Goal: Check status: Check status

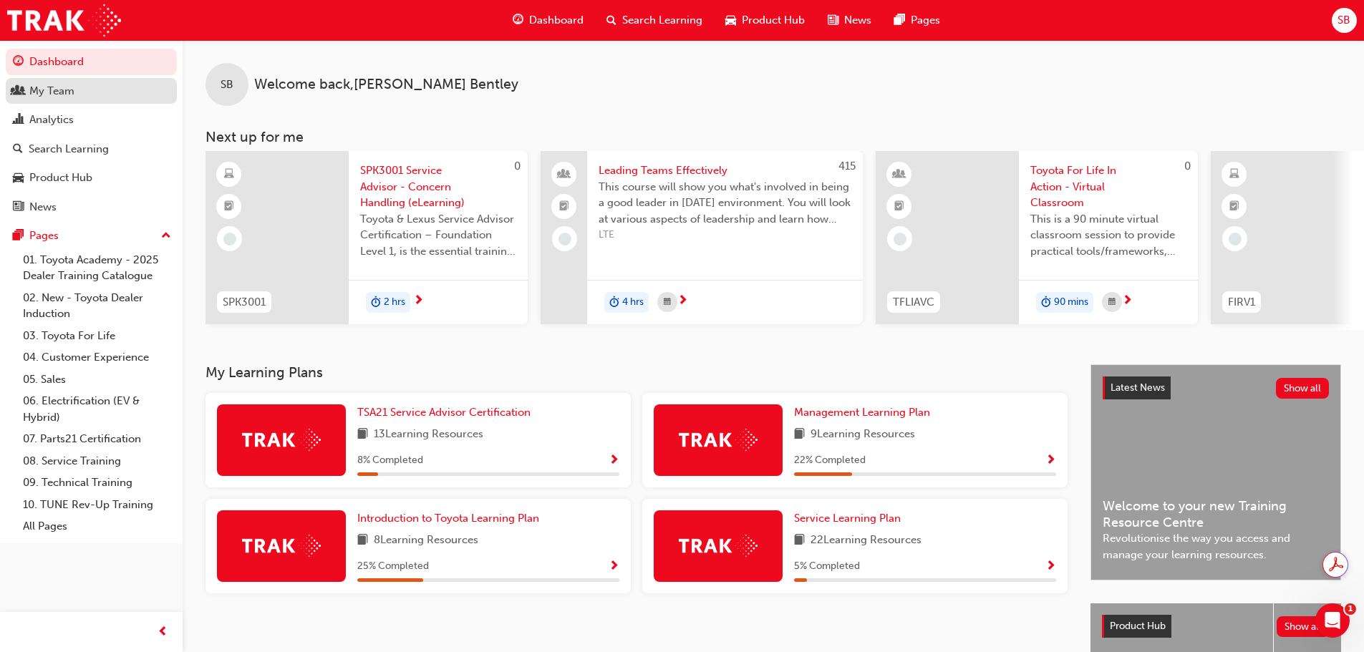
click at [72, 97] on div "My Team" at bounding box center [51, 91] width 45 height 16
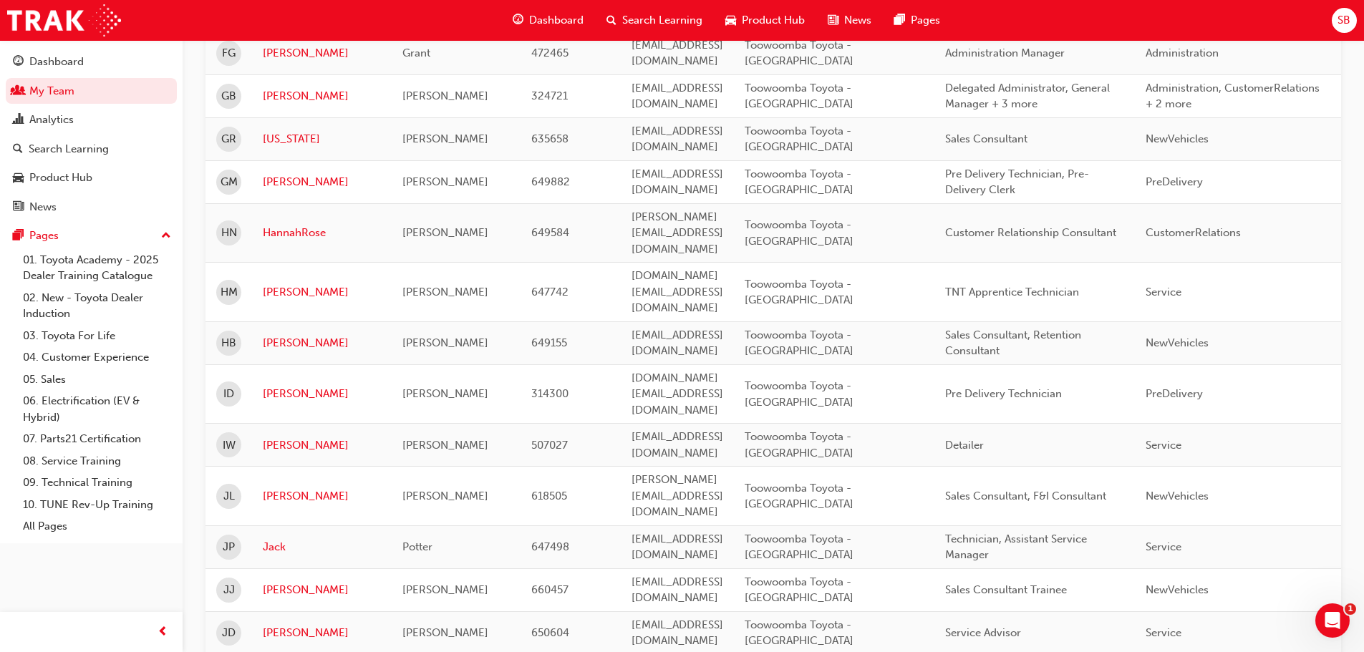
scroll to position [2005, 0]
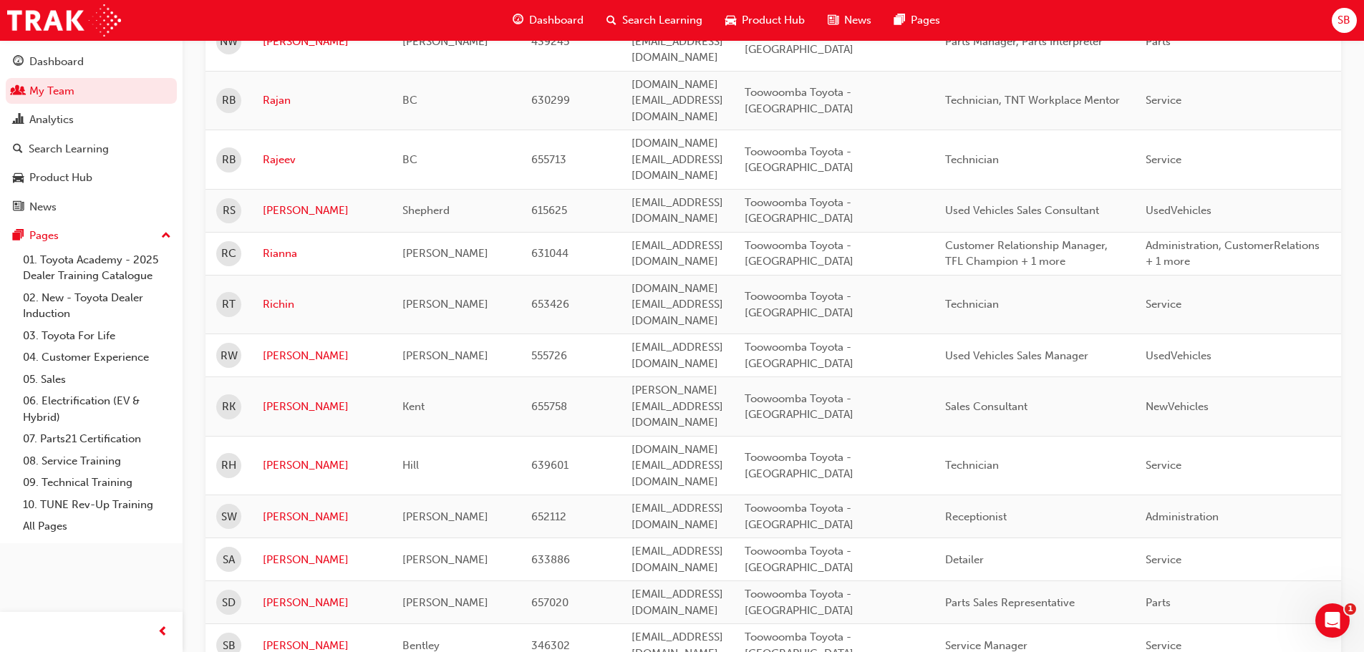
scroll to position [1777, 0]
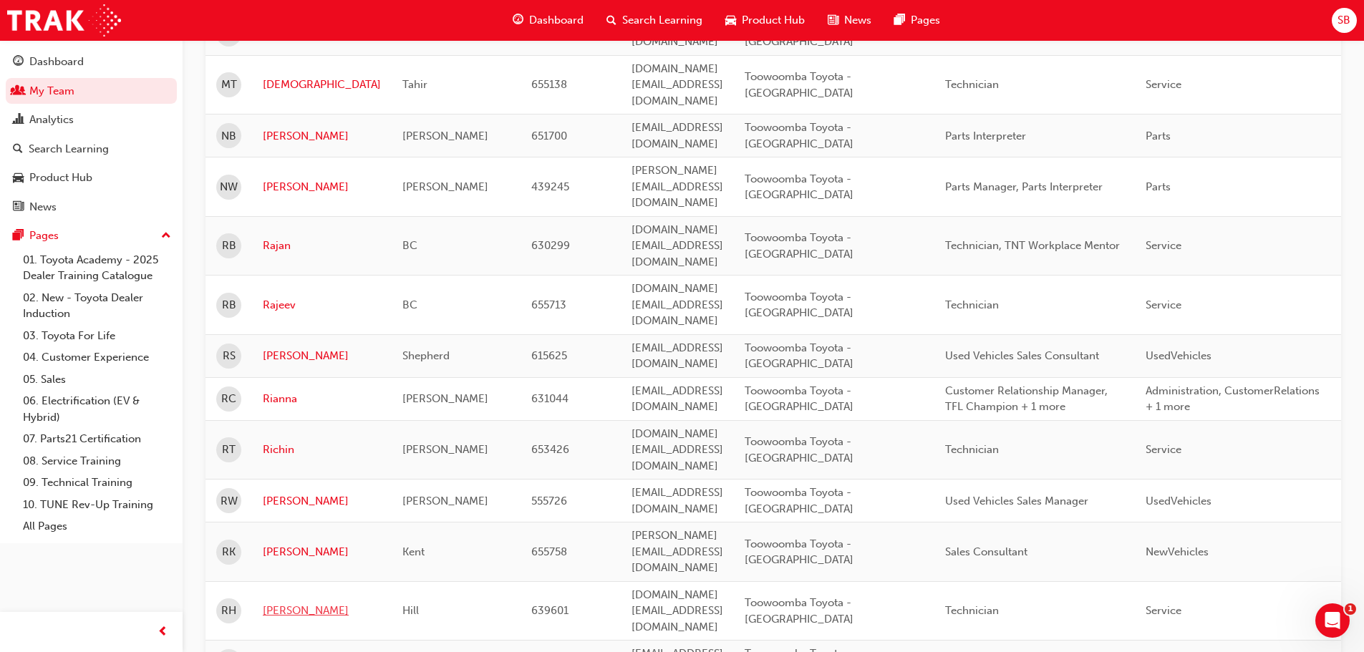
click at [279, 603] on link "Ryan" at bounding box center [322, 611] width 118 height 16
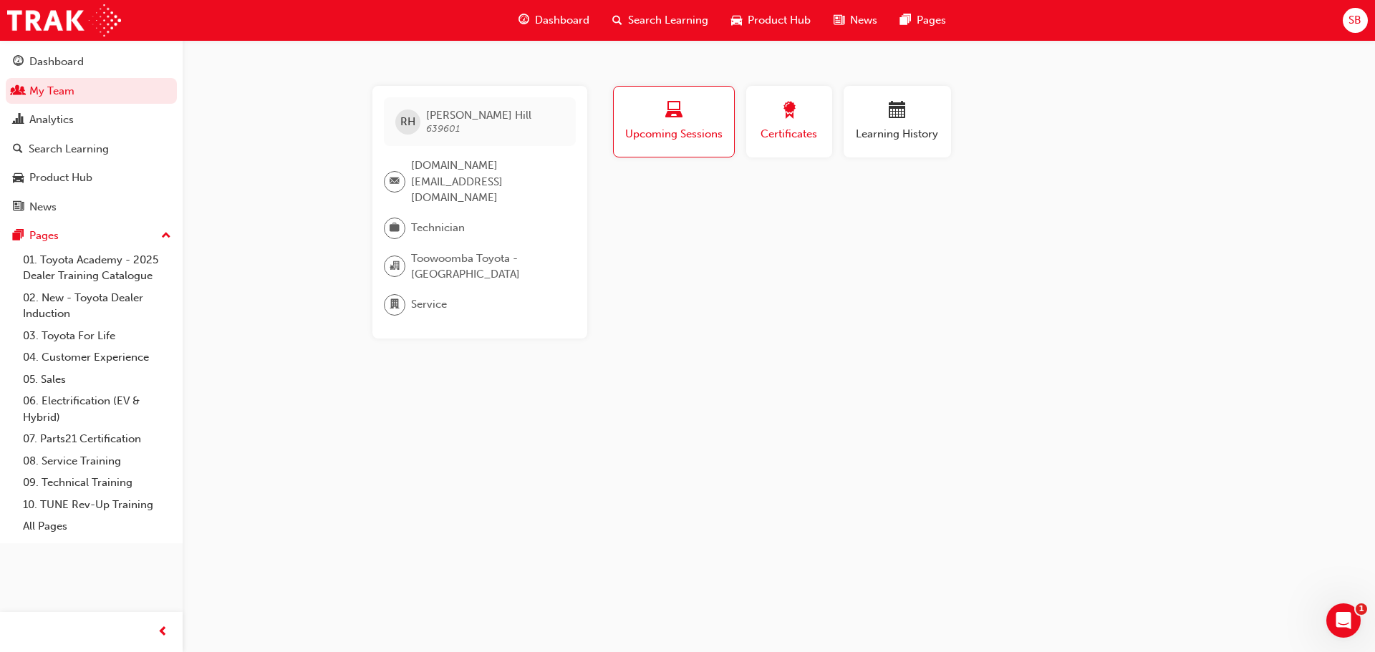
click at [781, 147] on button "Certificates" at bounding box center [789, 122] width 86 height 72
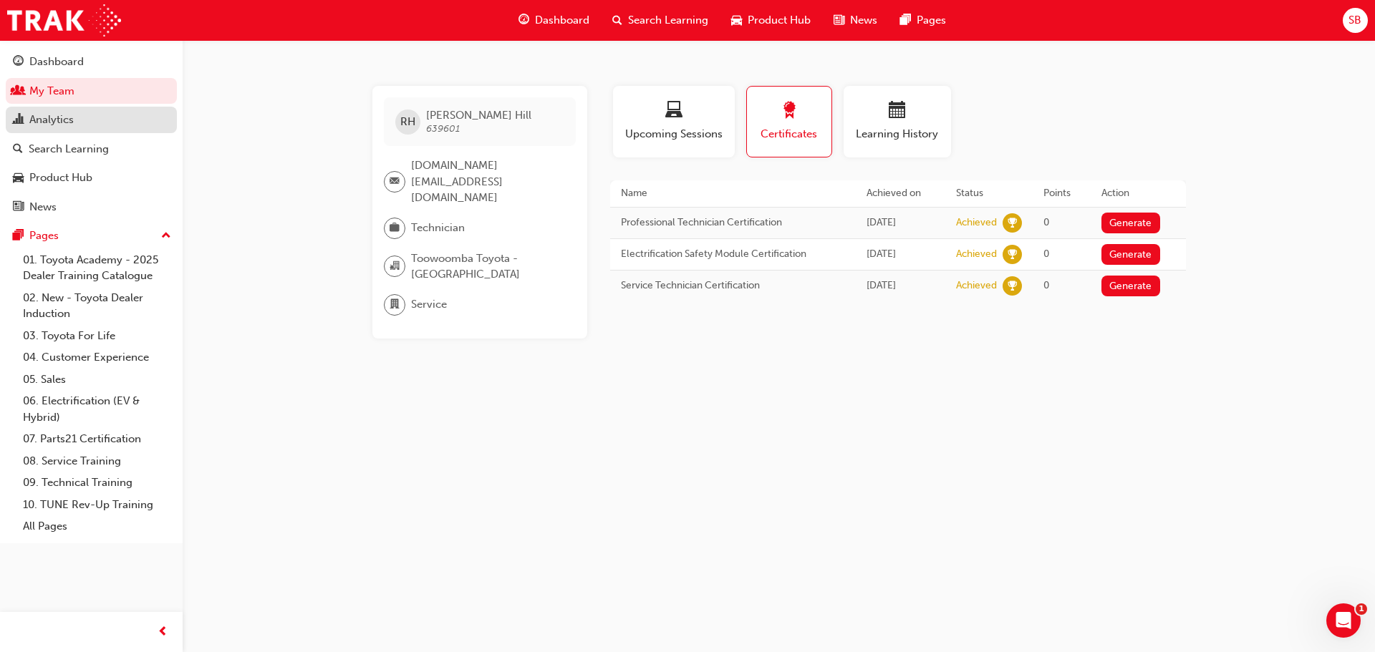
click at [54, 118] on div "Analytics" at bounding box center [51, 120] width 44 height 16
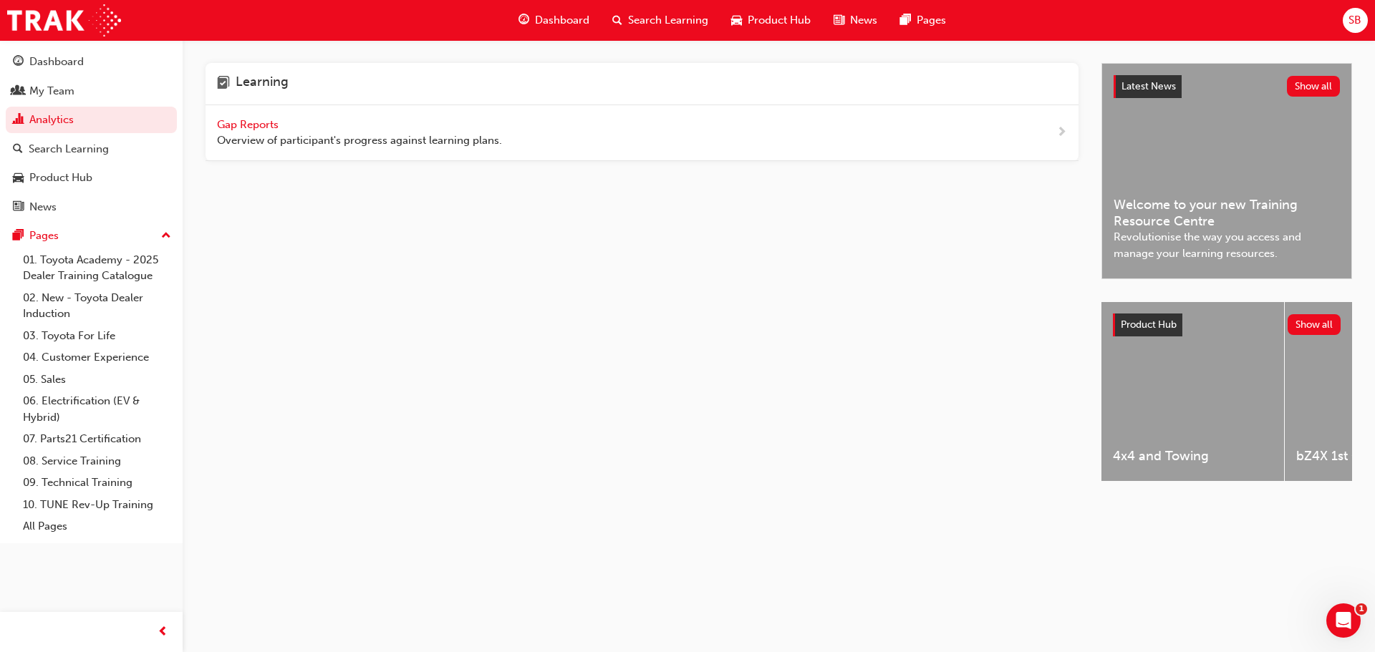
click at [256, 120] on span "Gap Reports" at bounding box center [249, 124] width 64 height 13
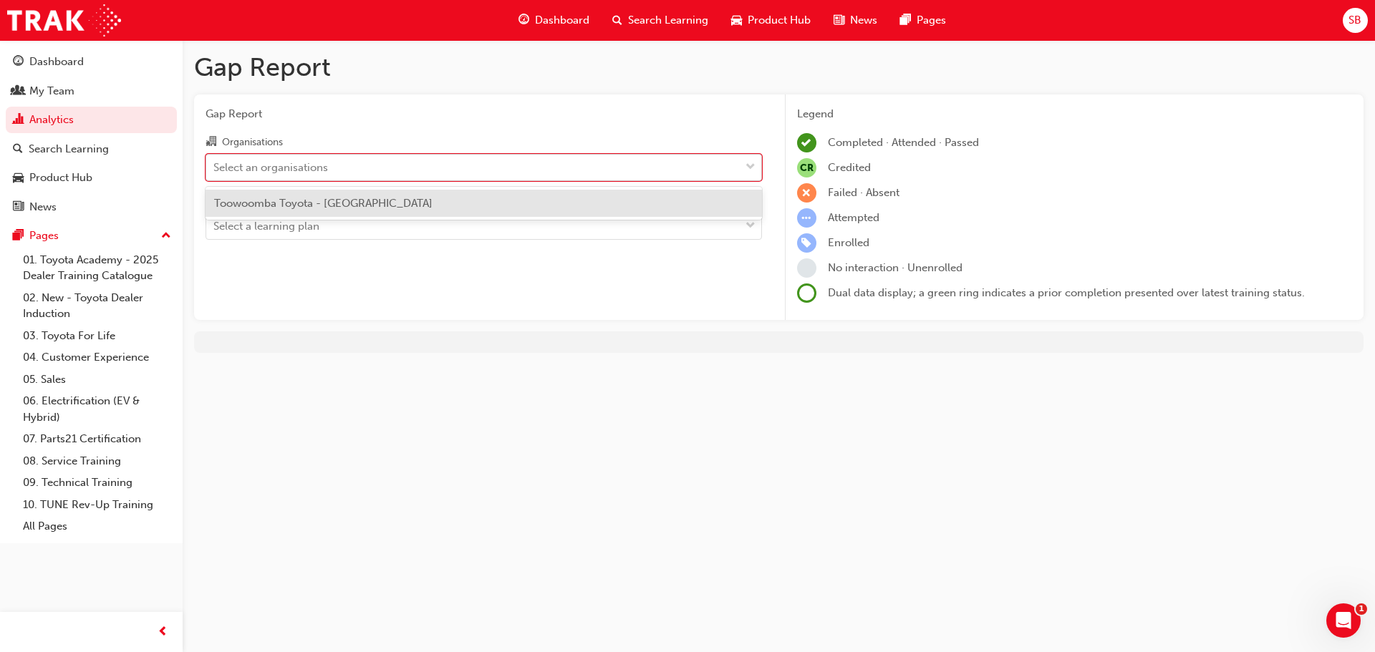
click at [343, 165] on div "Select an organisations" at bounding box center [473, 167] width 534 height 25
click at [215, 165] on input "Organisations option Toowoomba Toyota - TOOWOOMBA focused, 1 of 1. 1 result ava…" at bounding box center [213, 166] width 1 height 12
click at [347, 213] on div "Toowoomba Toyota - TOOWOOMBA" at bounding box center [484, 204] width 556 height 28
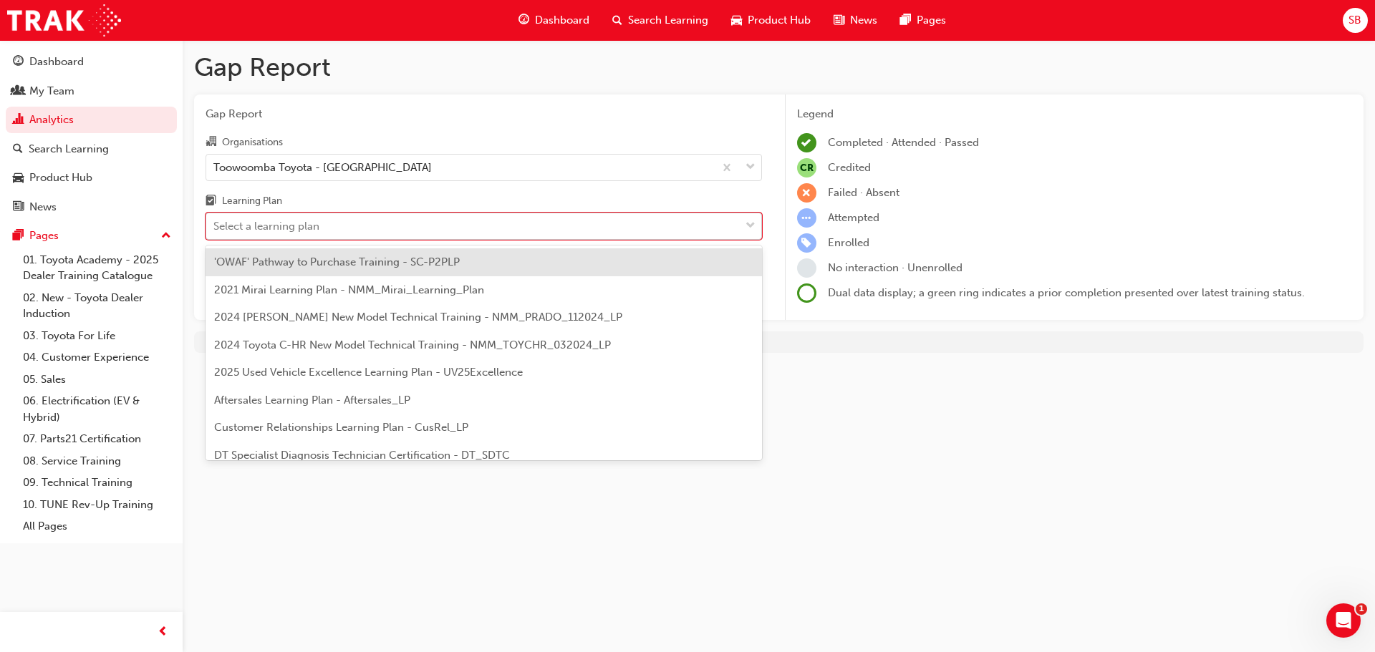
click at [352, 219] on div "Select a learning plan" at bounding box center [473, 226] width 534 height 25
click at [215, 220] on input "Learning Plan option 'OWAF' Pathway to Purchase Training - SC-P2PLP focused, 1 …" at bounding box center [213, 226] width 1 height 12
type input "dt"
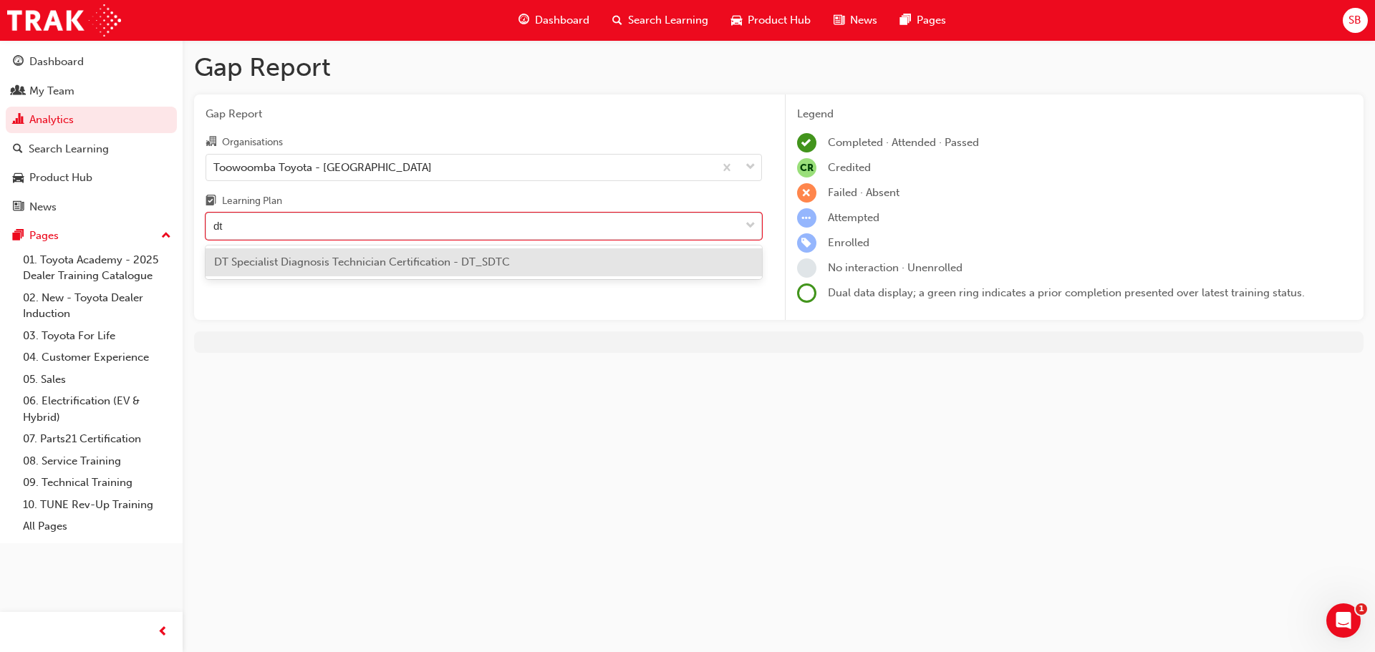
click at [351, 251] on div "DT Specialist Diagnosis Technician Certification - DT_SDTC" at bounding box center [484, 263] width 556 height 28
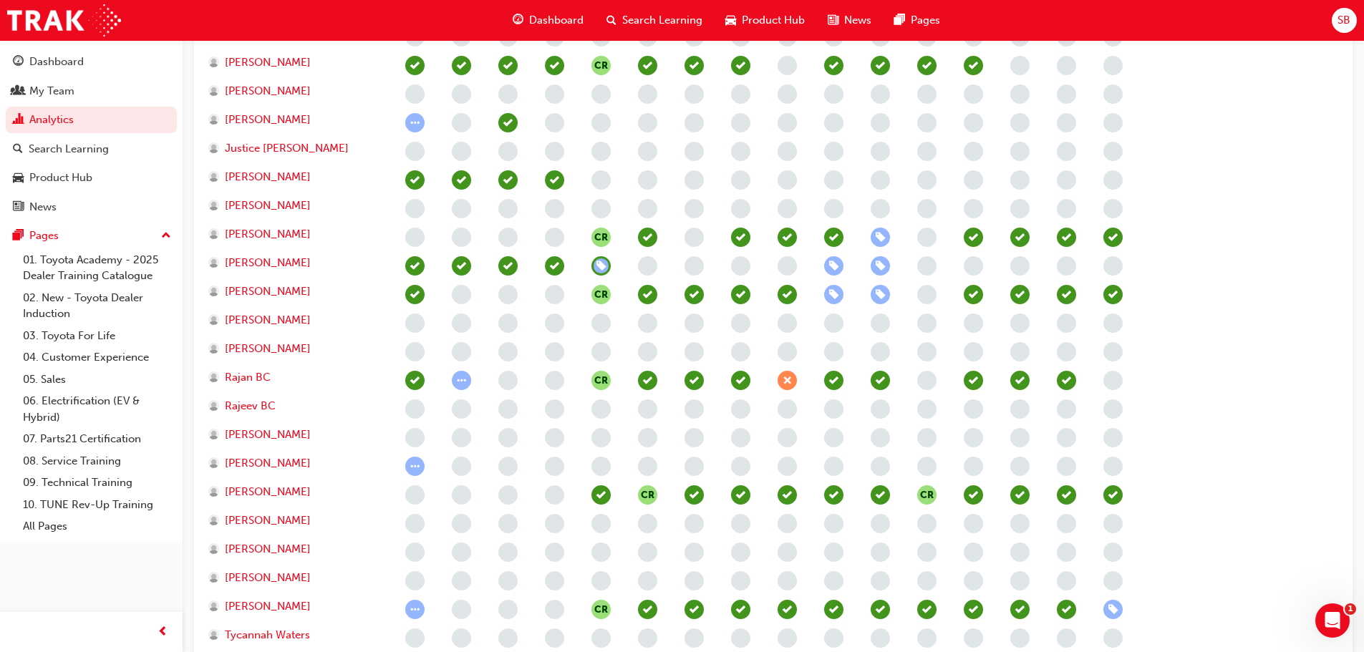
scroll to position [768, 0]
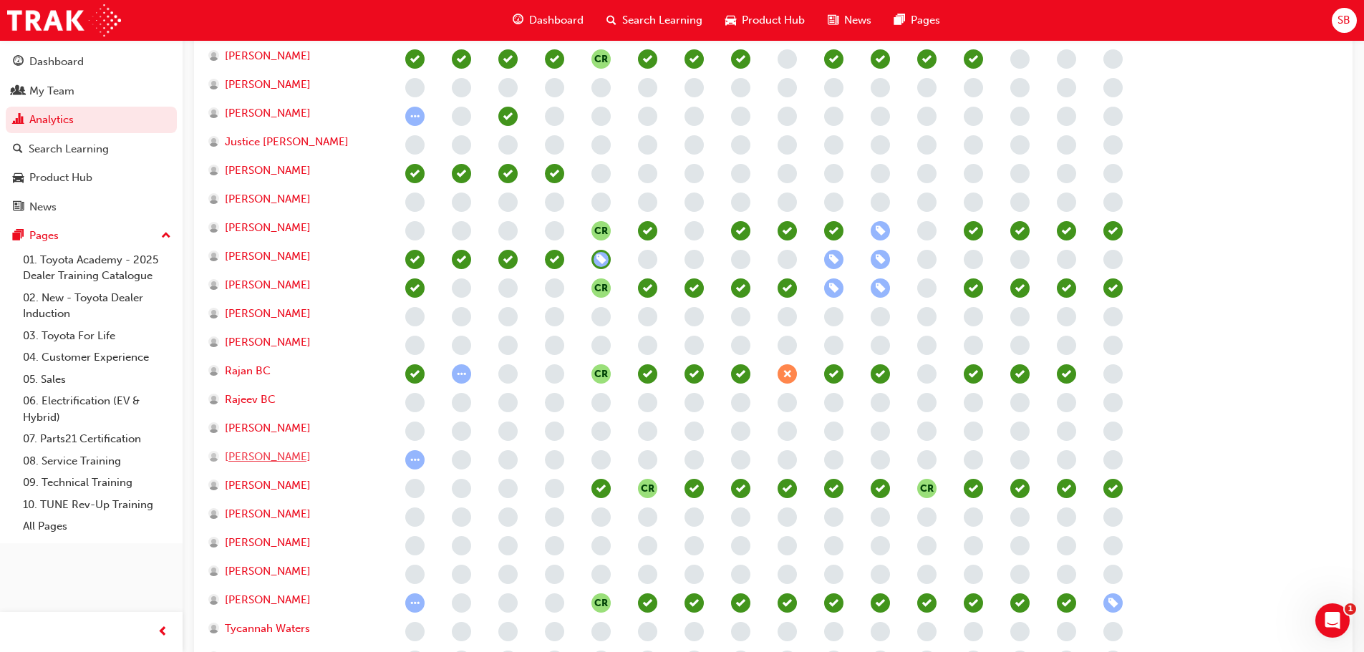
click at [259, 460] on span "Ryan Hill" at bounding box center [268, 457] width 86 height 16
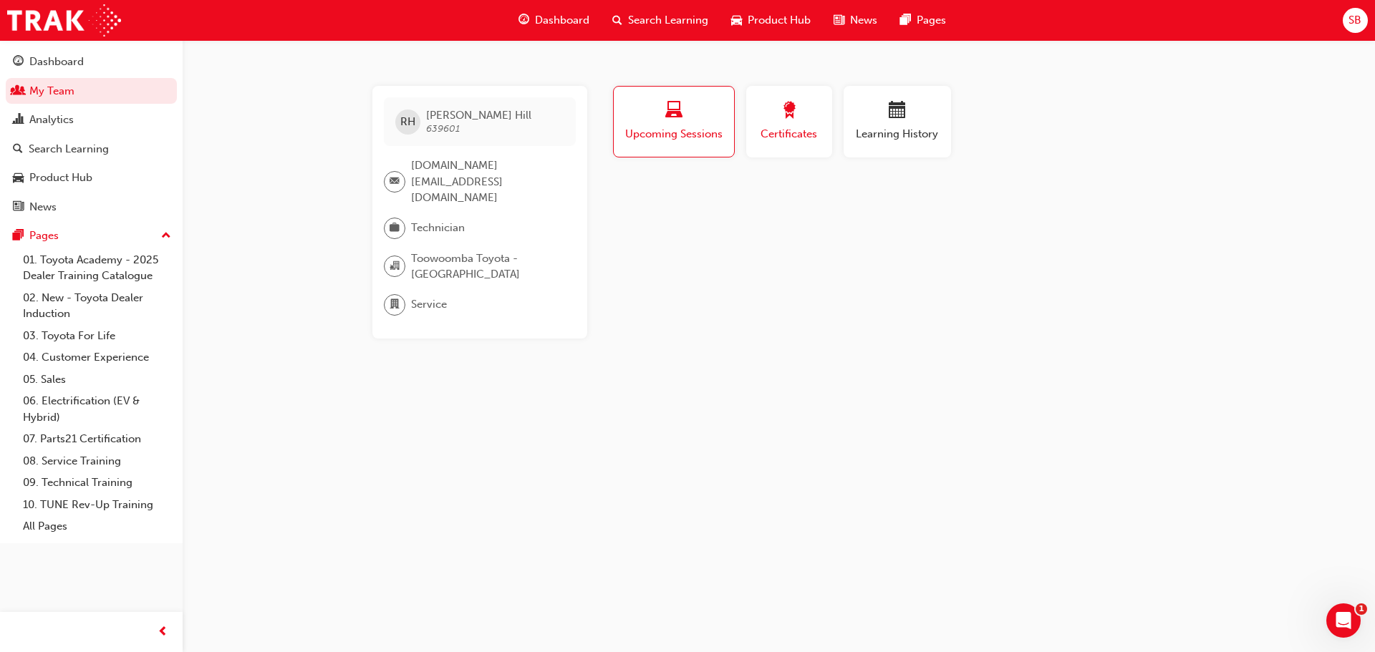
click at [791, 130] on span "Certificates" at bounding box center [789, 134] width 64 height 16
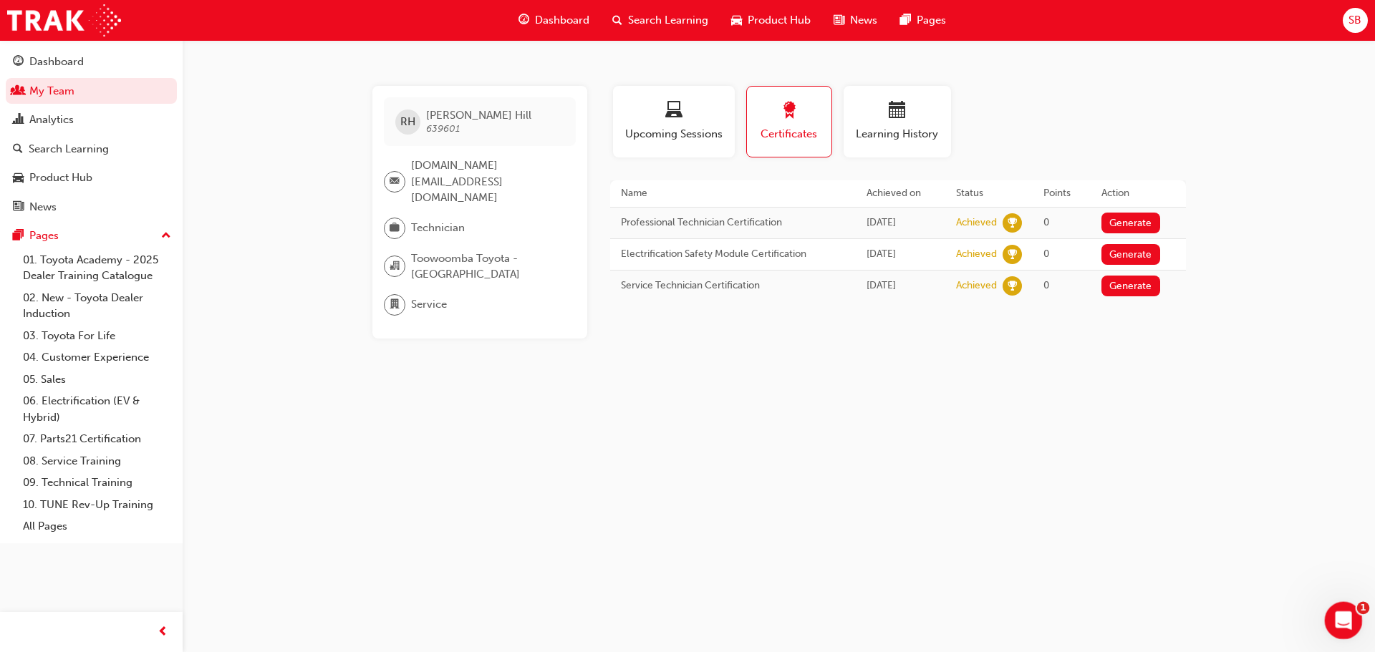
click at [1330, 613] on div "Open Intercom Messenger" at bounding box center [1341, 618] width 47 height 47
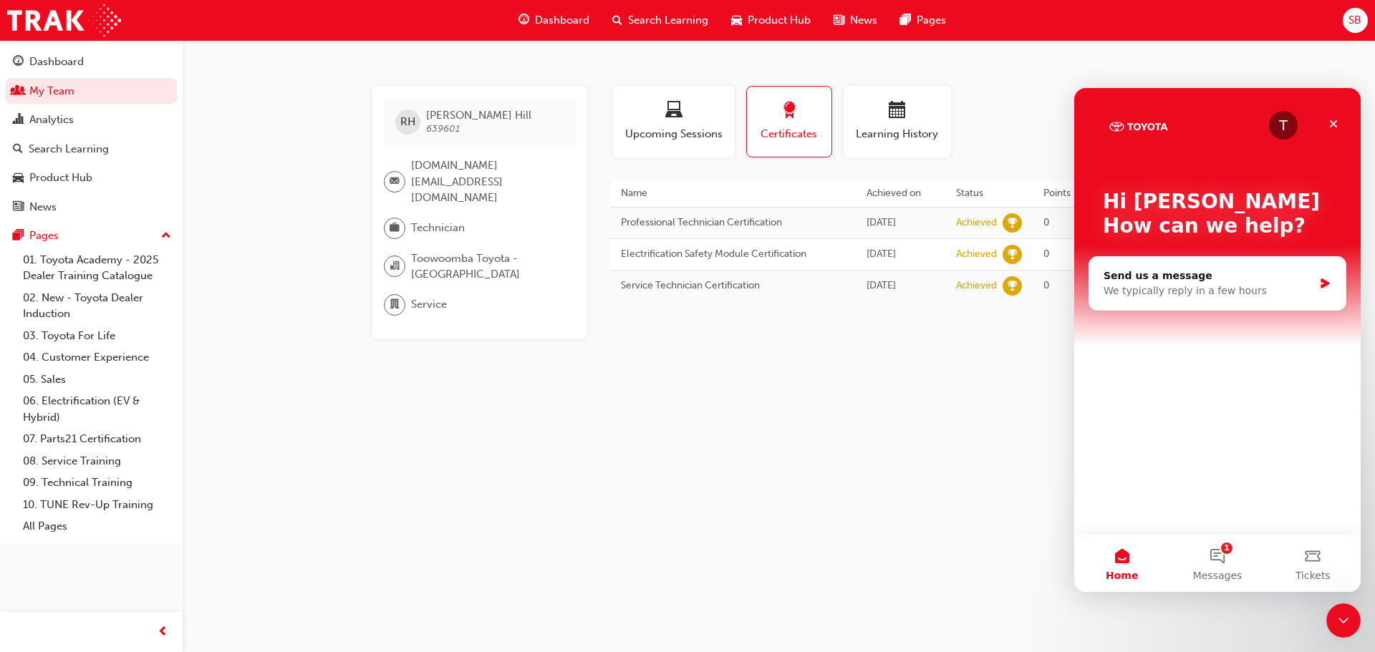
click at [983, 378] on div "RH Ryan Hill 639601 training.tech@toowoombatoyota.com.au Technician Toowoomba T…" at bounding box center [687, 326] width 1375 height 652
click at [1334, 122] on icon "Close" at bounding box center [1333, 123] width 11 height 11
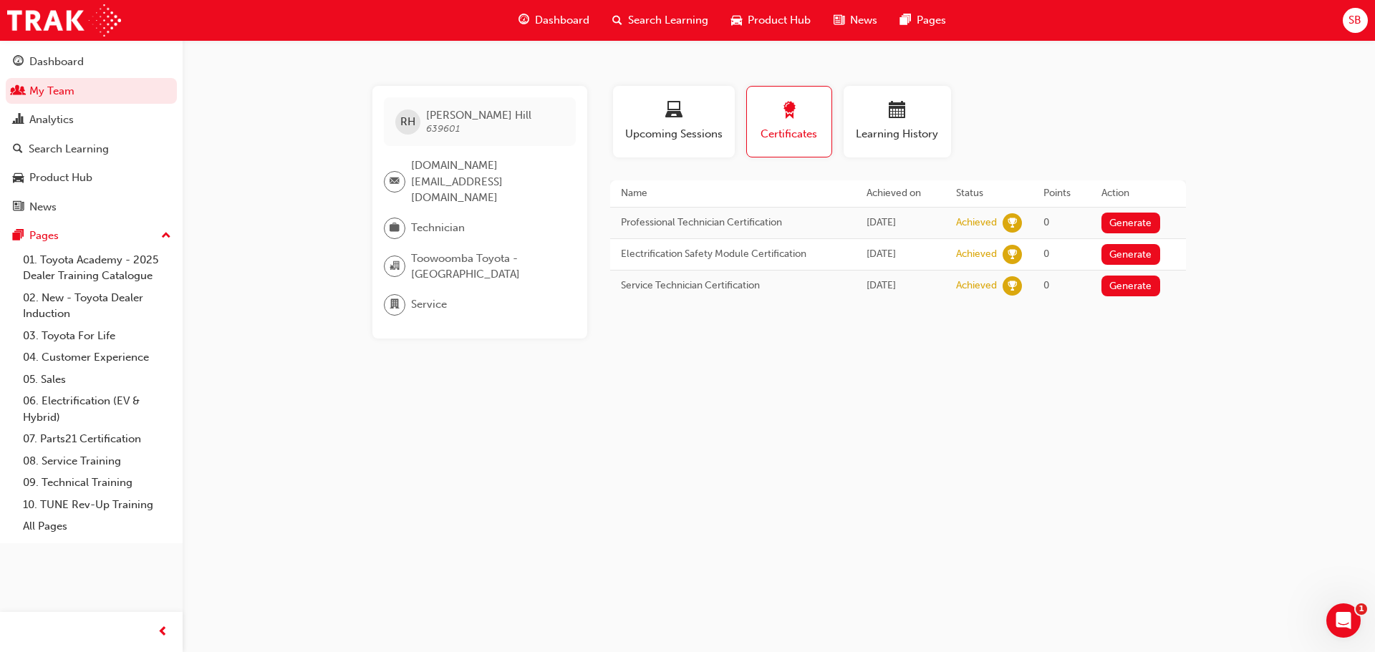
drag, startPoint x: 1173, startPoint y: 508, endPoint x: 1159, endPoint y: 469, distance: 41.7
click at [1173, 508] on div "RH Ryan Hill 639601 training.tech@toowoombatoyota.com.au Technician Toowoomba T…" at bounding box center [687, 326] width 1375 height 652
